Goal: Task Accomplishment & Management: Manage account settings

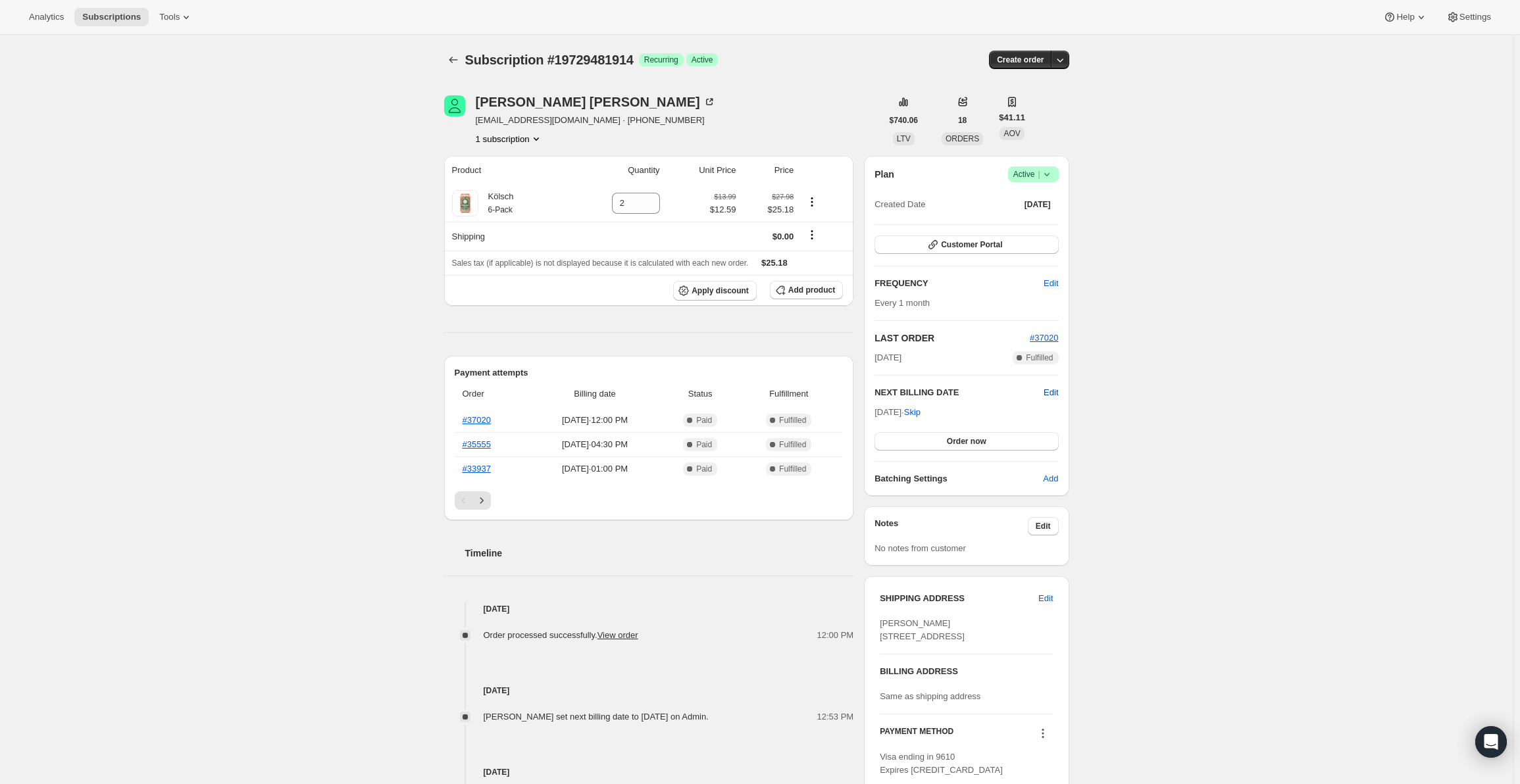
click at [1052, 390] on span "Edit" at bounding box center [1051, 392] width 14 height 13
click at [955, 414] on input "[DATE]" at bounding box center [966, 417] width 184 height 23
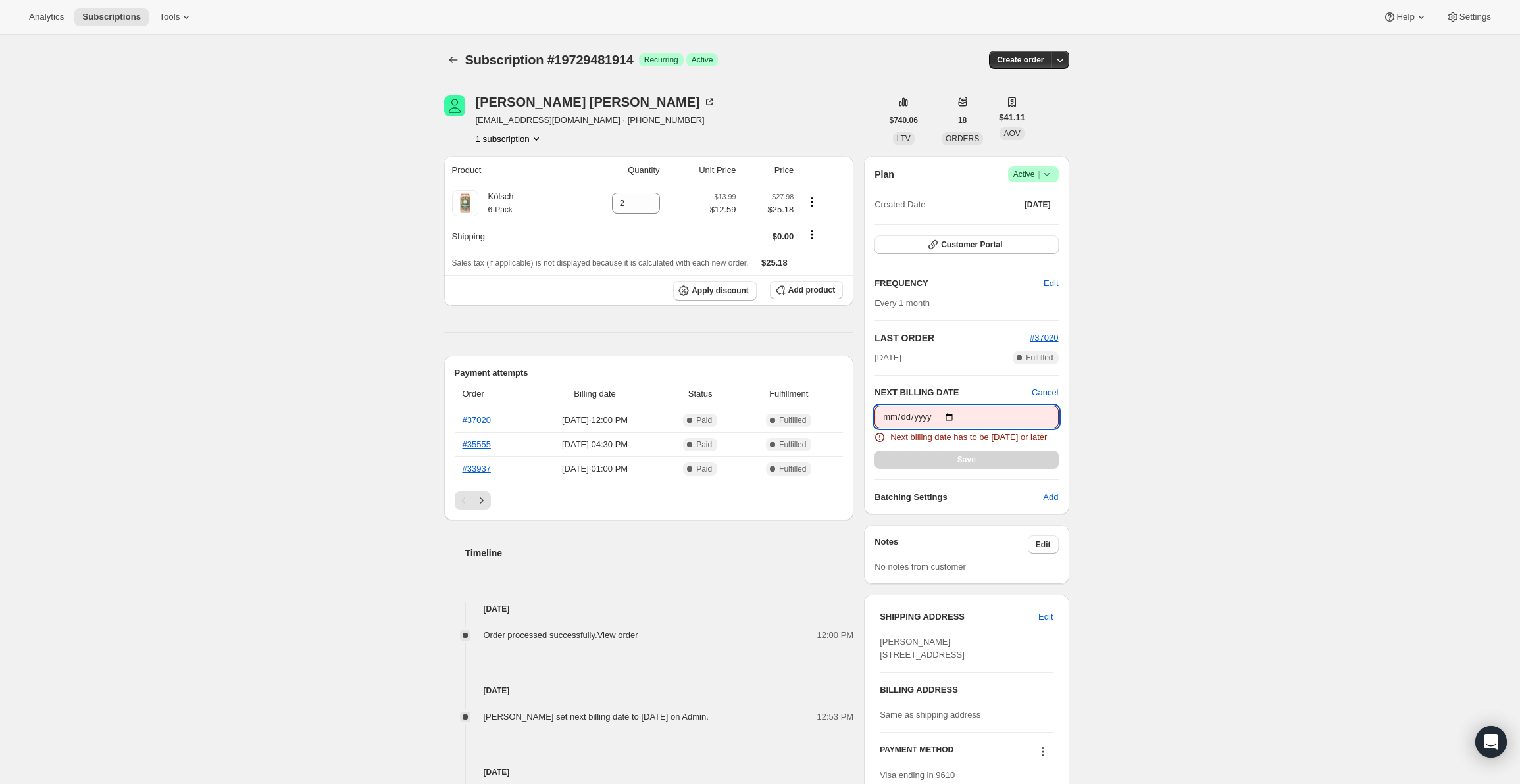
click at [929, 420] on input "[DATE]" at bounding box center [966, 417] width 184 height 23
click at [950, 419] on input "[DATE]" at bounding box center [966, 417] width 184 height 23
type input "[DATE]"
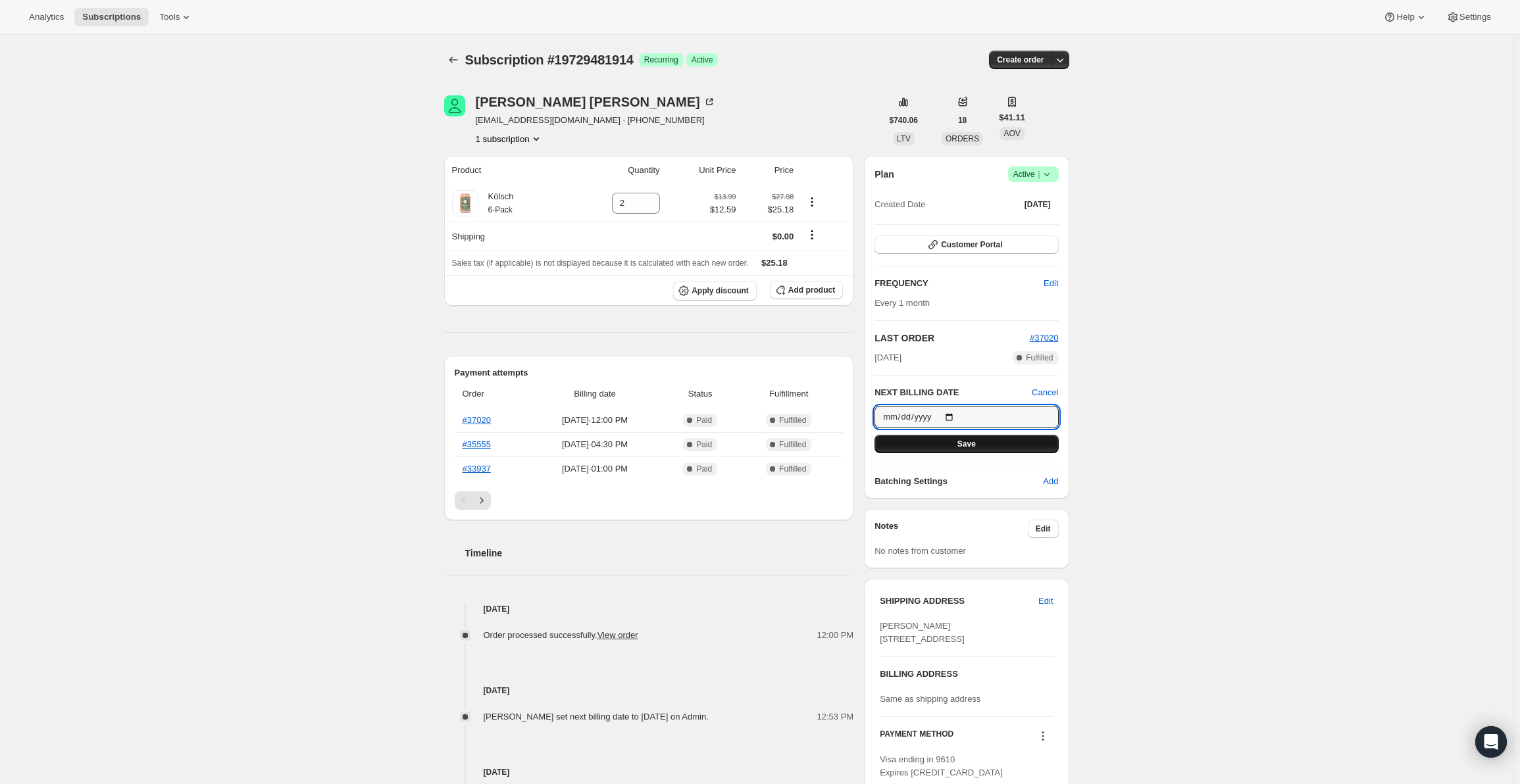
click at [989, 449] on button "Save" at bounding box center [966, 444] width 184 height 19
